Goal: Information Seeking & Learning: Learn about a topic

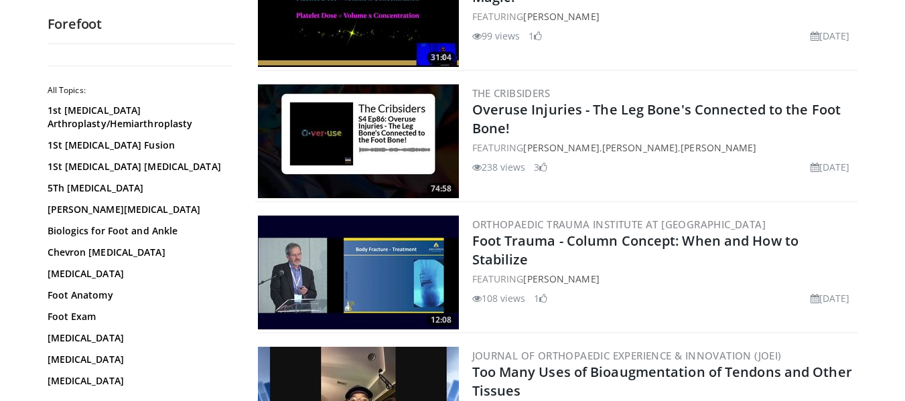
scroll to position [205, 0]
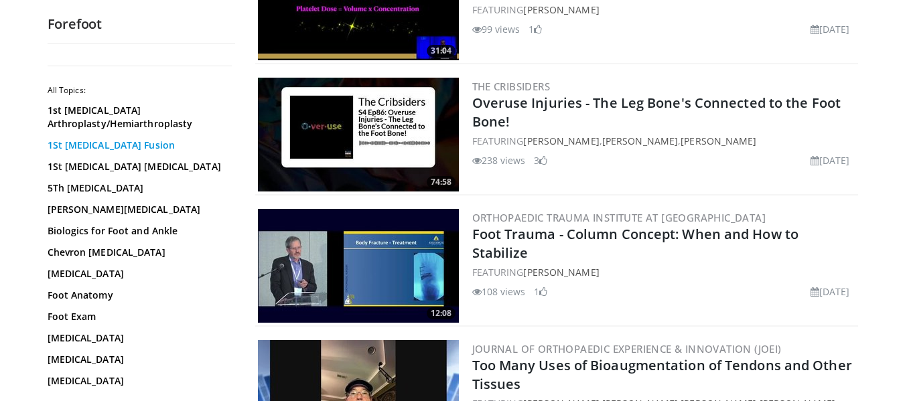
click at [139, 149] on link "1St [MEDICAL_DATA] Fusion" at bounding box center [138, 145] width 181 height 13
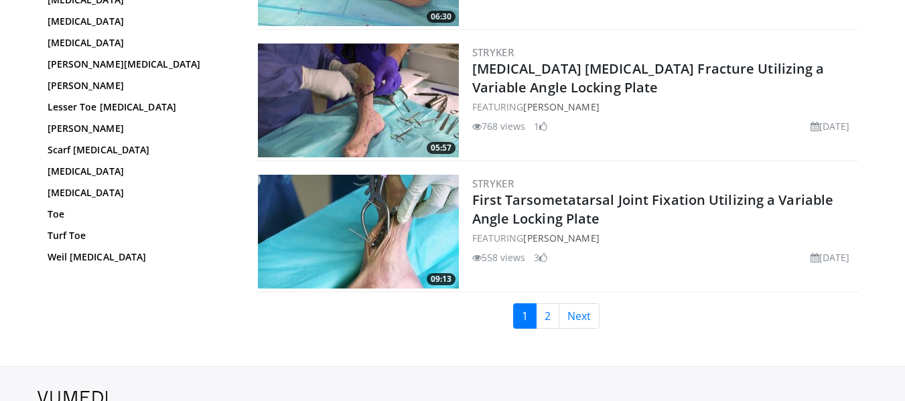
scroll to position [3157, 0]
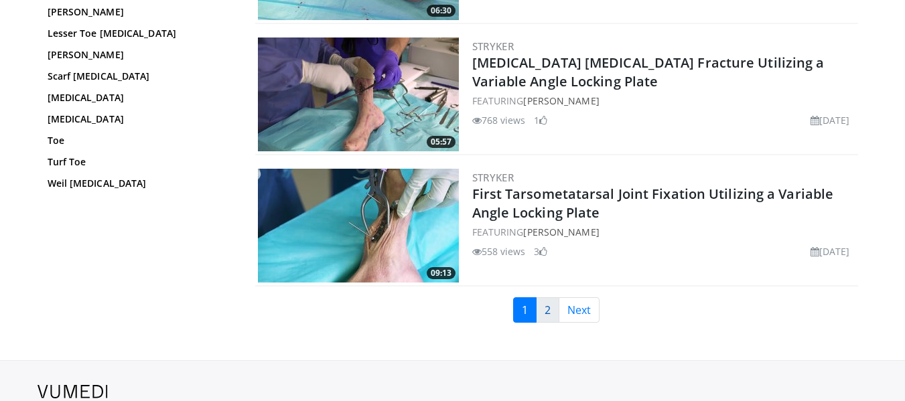
click at [546, 305] on link "2" at bounding box center [547, 310] width 23 height 25
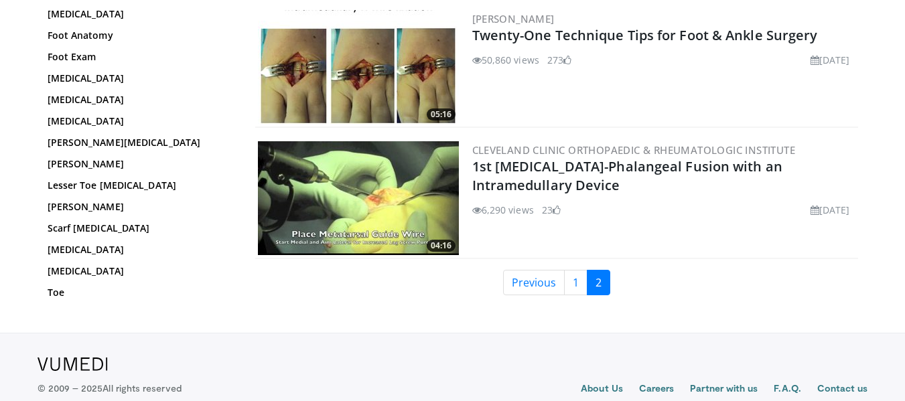
scroll to position [1230, 0]
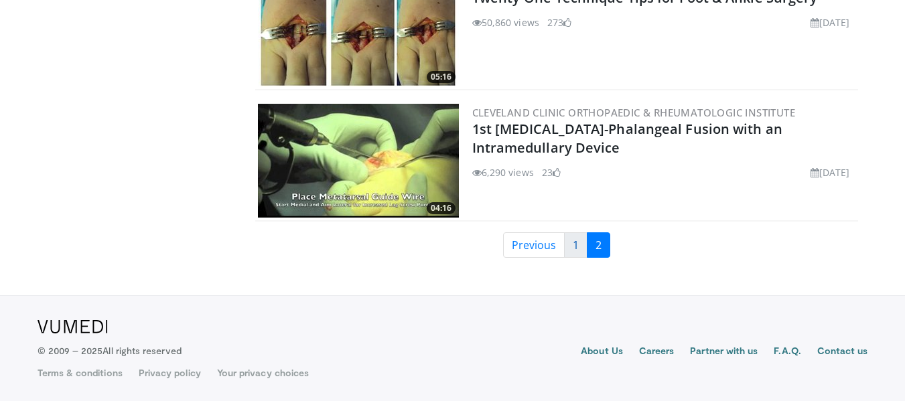
click at [581, 249] on link "1" at bounding box center [575, 245] width 23 height 25
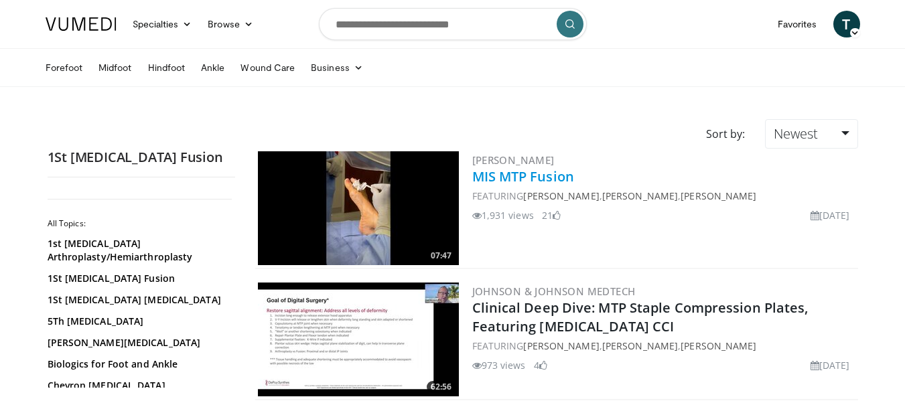
click at [525, 175] on link "MIS MTP Fusion" at bounding box center [523, 177] width 102 height 18
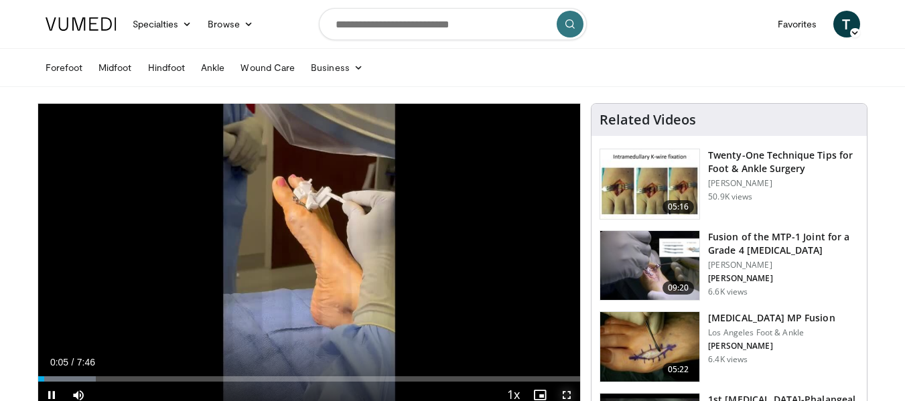
click at [568, 393] on span "Video Player" at bounding box center [566, 395] width 27 height 27
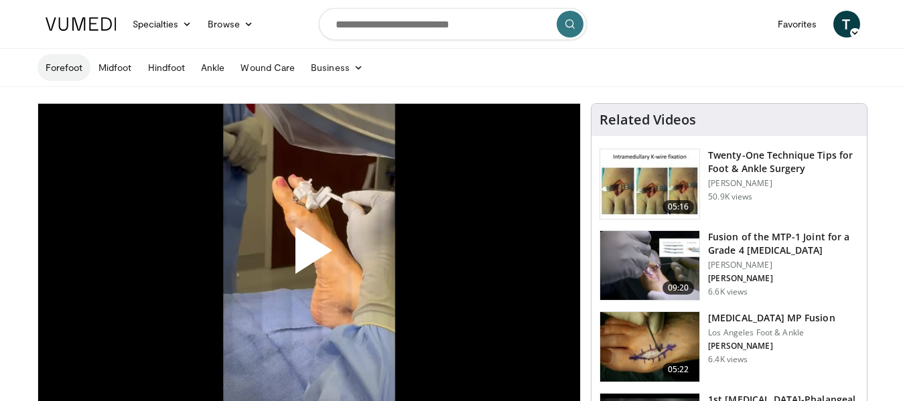
click at [70, 68] on link "Forefoot" at bounding box center [65, 67] width 54 height 27
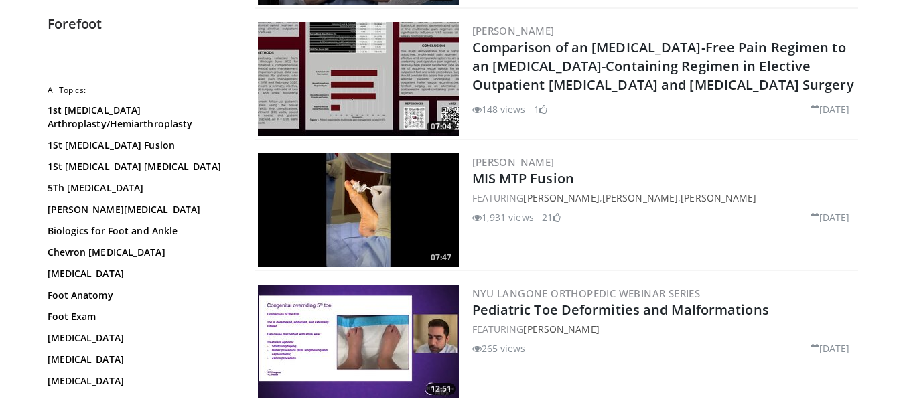
scroll to position [1600, 0]
